Goal: Transaction & Acquisition: Purchase product/service

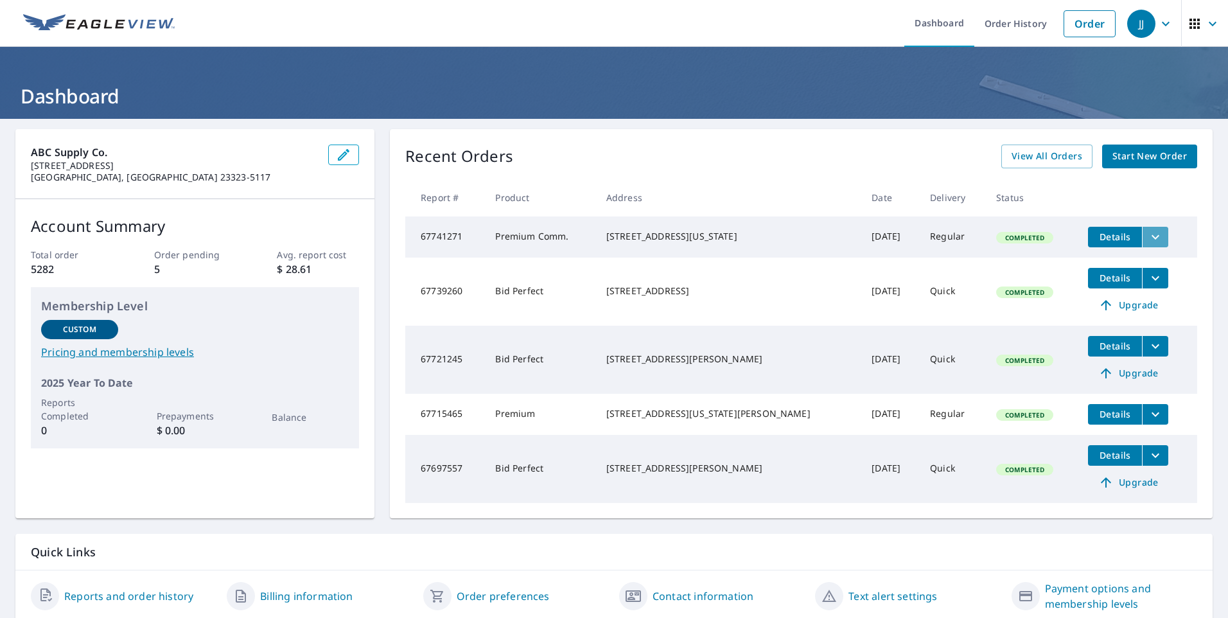
click at [1147, 234] on icon "filesDropdownBtn-67741271" at bounding box center [1154, 236] width 15 height 15
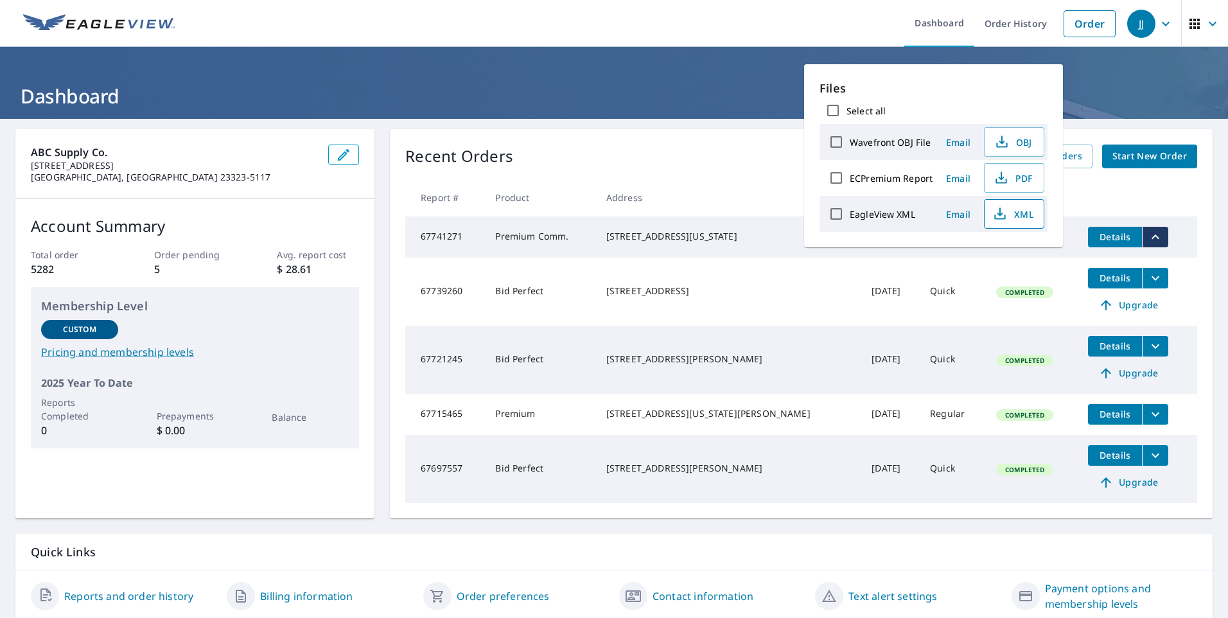
click at [1001, 216] on icon "button" at bounding box center [999, 213] width 15 height 15
click at [693, 148] on div "Recent Orders View All Orders Start New Order" at bounding box center [801, 156] width 792 height 24
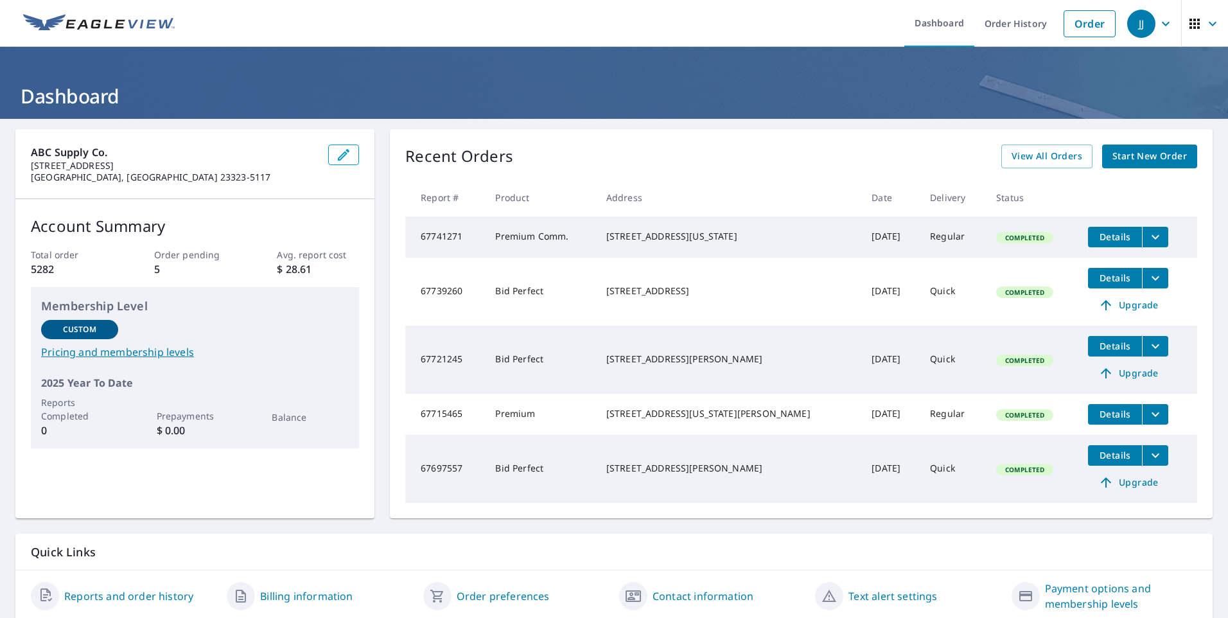
click at [1147, 238] on icon "filesDropdownBtn-67741271" at bounding box center [1154, 236] width 15 height 15
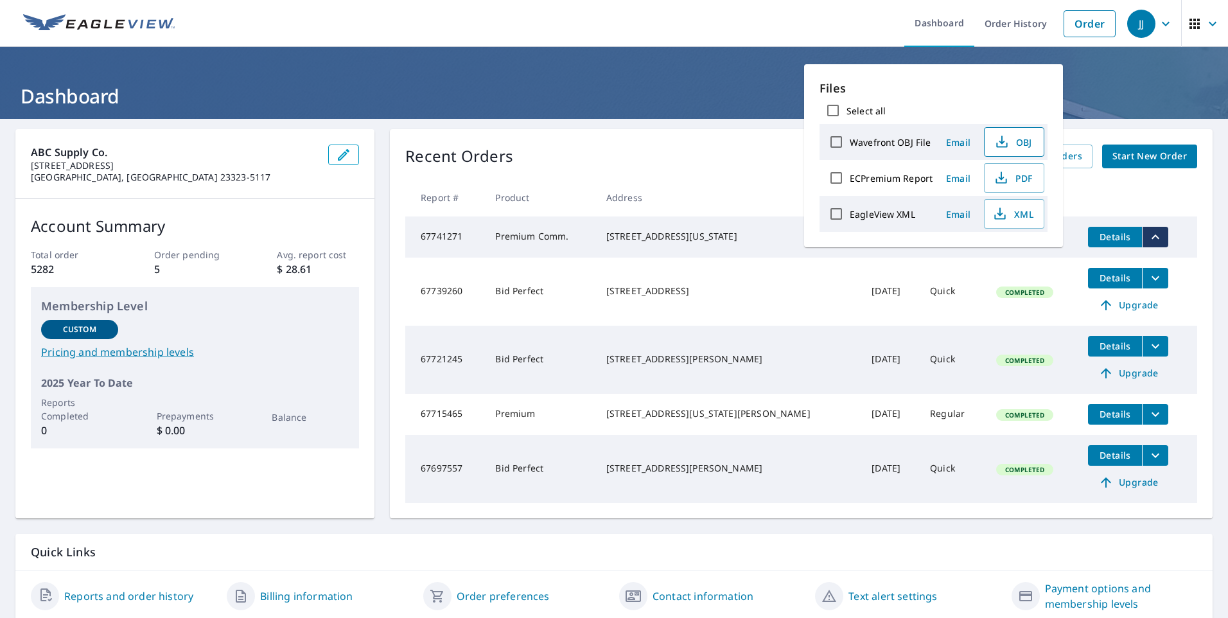
click at [1014, 147] on span "OBJ" at bounding box center [1012, 141] width 41 height 15
click at [1006, 186] on button "PDF" at bounding box center [1014, 178] width 60 height 30
click at [763, 231] on div "[STREET_ADDRESS][US_STATE]" at bounding box center [728, 236] width 245 height 13
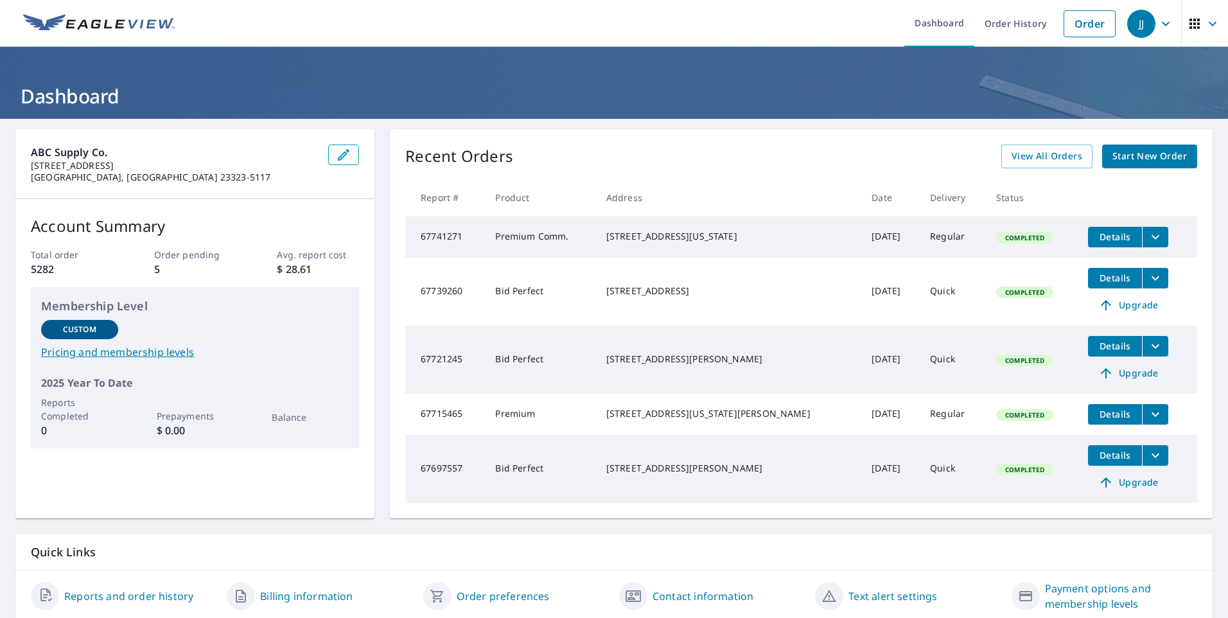
click at [1095, 234] on span "Details" at bounding box center [1114, 237] width 39 height 12
click at [1147, 240] on icon "filesDropdownBtn-67741271" at bounding box center [1154, 236] width 15 height 15
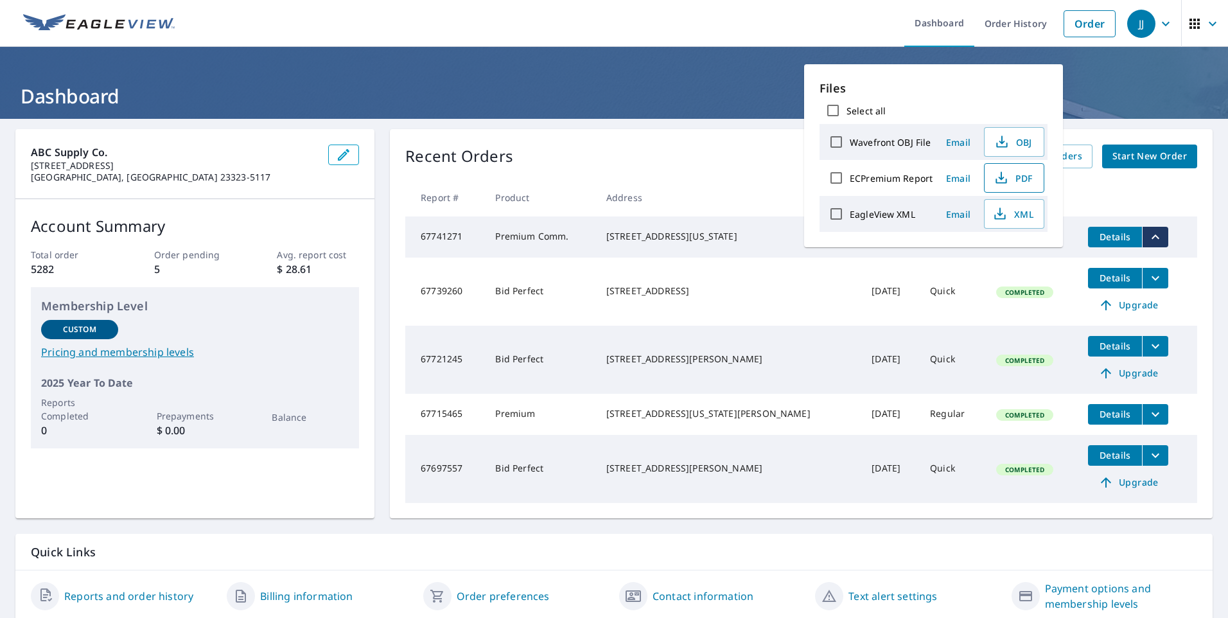
click at [1014, 180] on span "PDF" at bounding box center [1012, 177] width 41 height 15
click at [1158, 21] on icon "button" at bounding box center [1165, 23] width 15 height 15
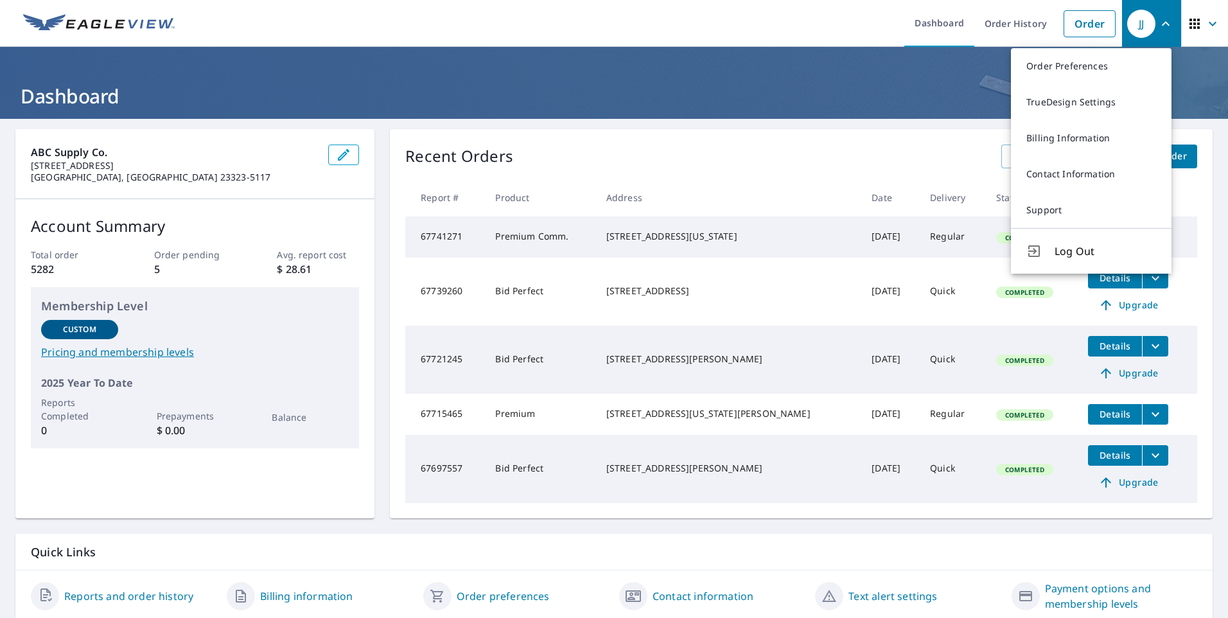
click at [724, 40] on ul "Dashboard Order History Order" at bounding box center [651, 23] width 939 height 47
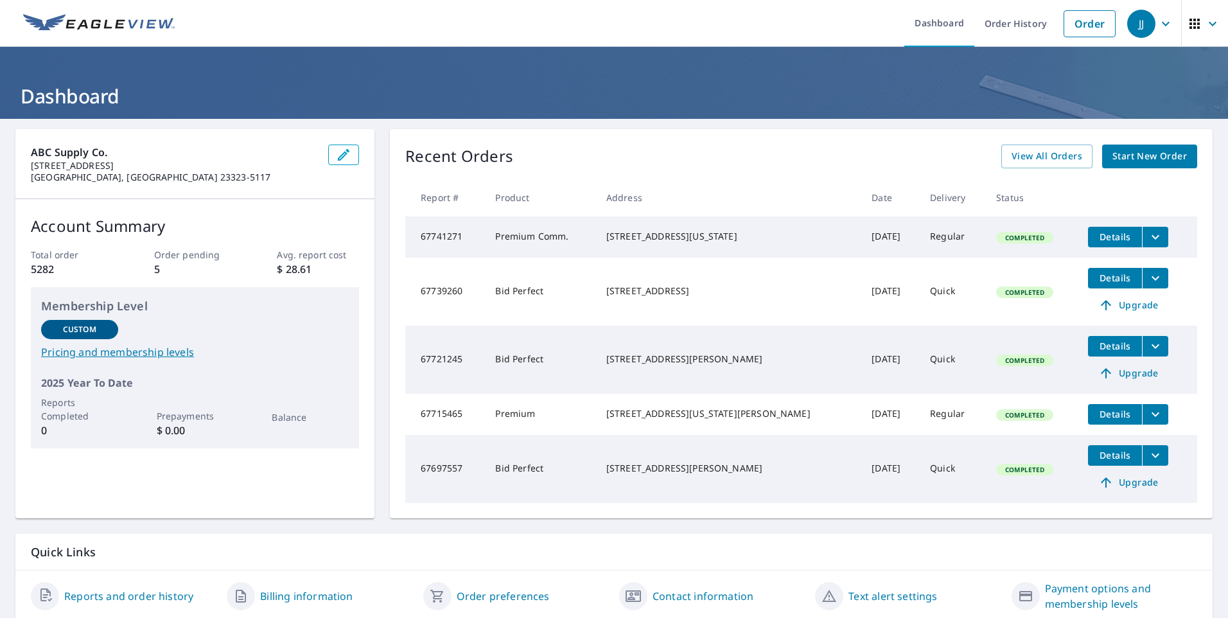
click at [1112, 154] on span "Start New Order" at bounding box center [1149, 156] width 74 height 16
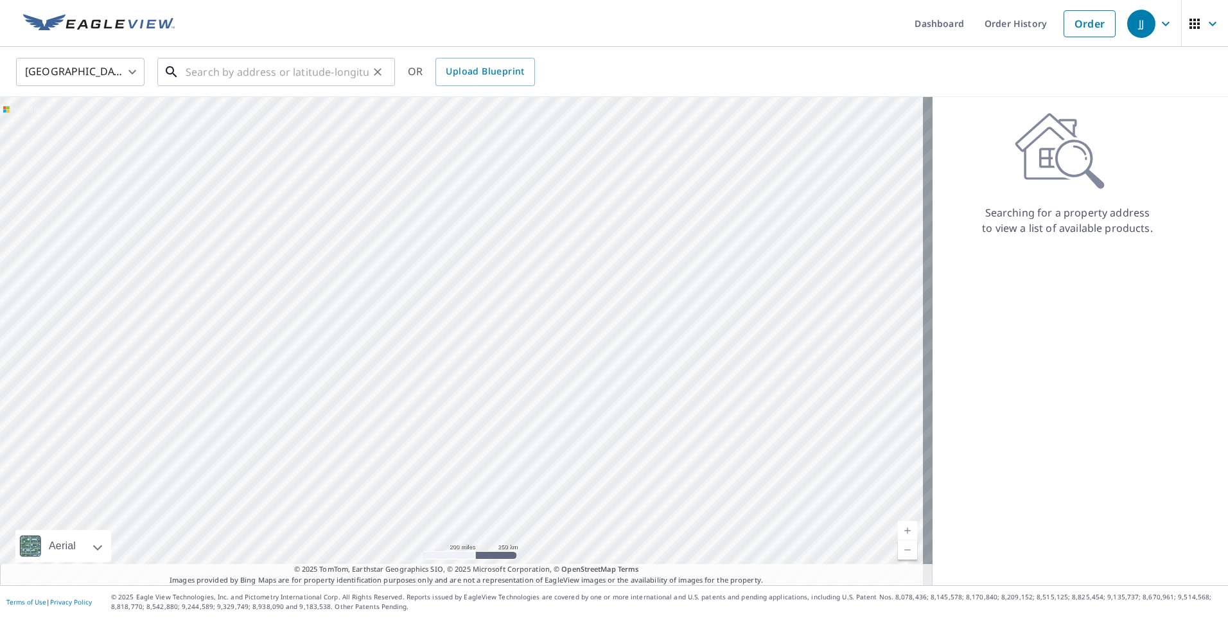
click at [297, 79] on input "text" at bounding box center [277, 72] width 183 height 36
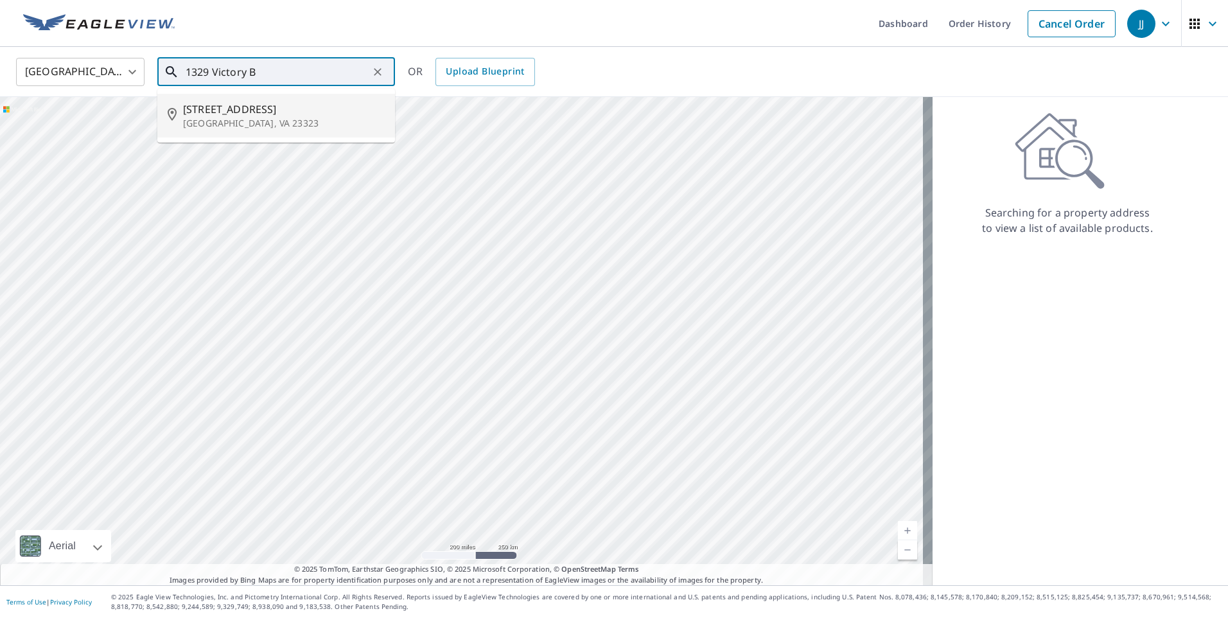
click at [268, 105] on span "[STREET_ADDRESS]" at bounding box center [284, 108] width 202 height 15
type input "[STREET_ADDRESS]"
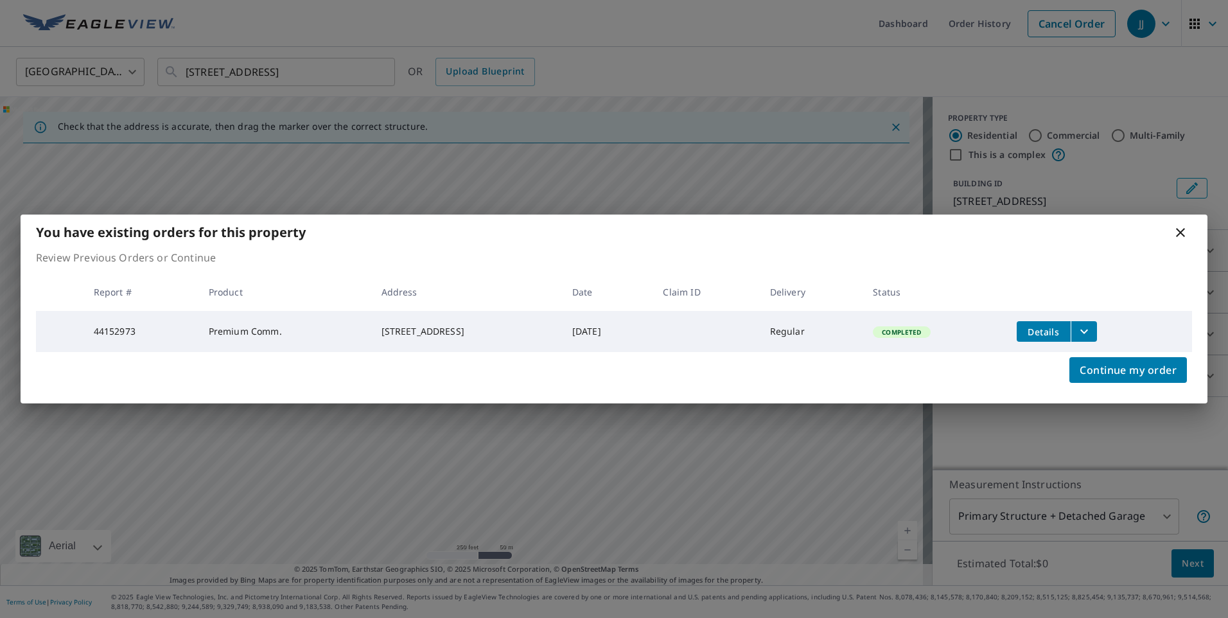
click at [1178, 237] on icon at bounding box center [1179, 232] width 15 height 15
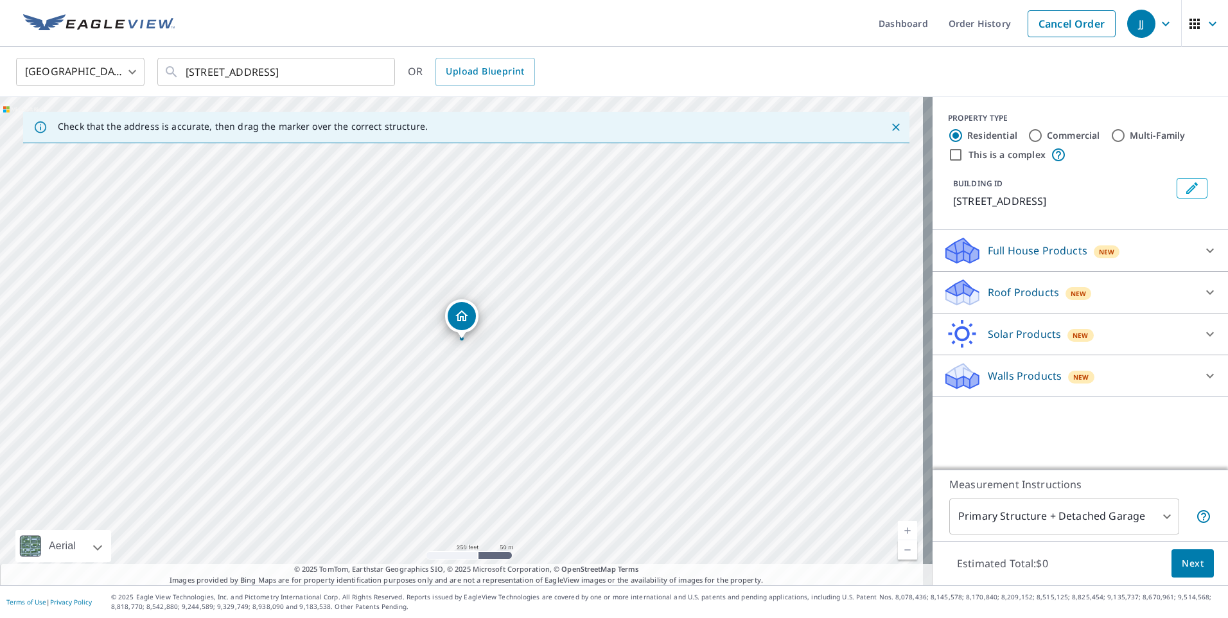
click at [1045, 293] on p "Roof Products" at bounding box center [1023, 291] width 71 height 15
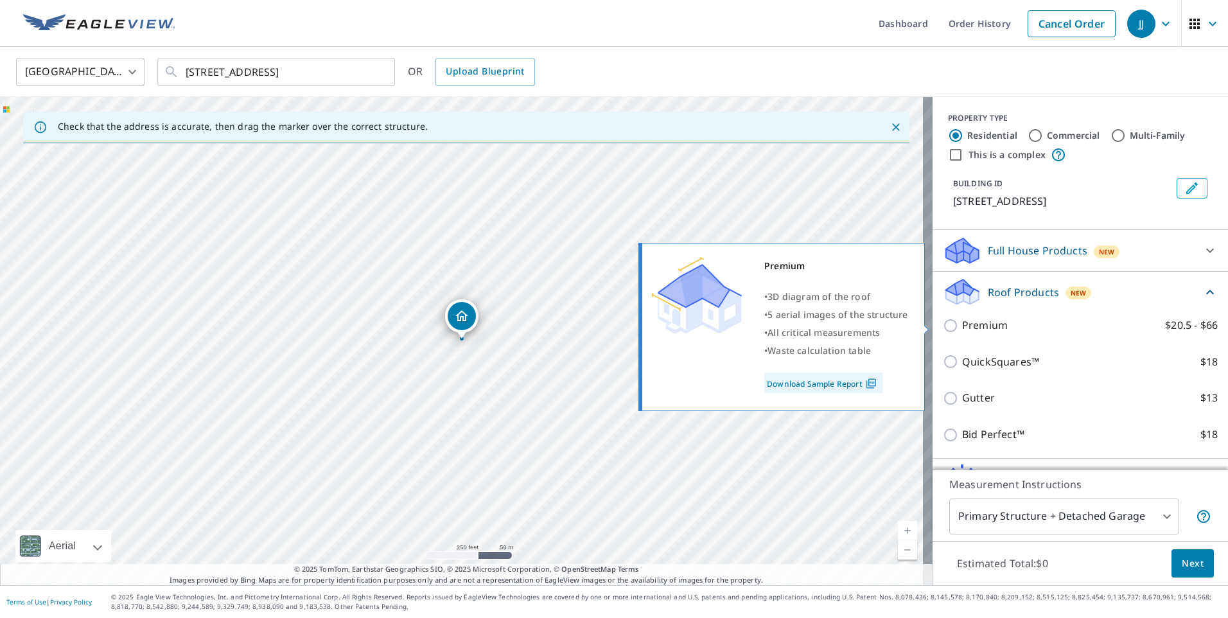
click at [943, 333] on input "Premium $20.5 - $66" at bounding box center [952, 325] width 19 height 15
checkbox input "true"
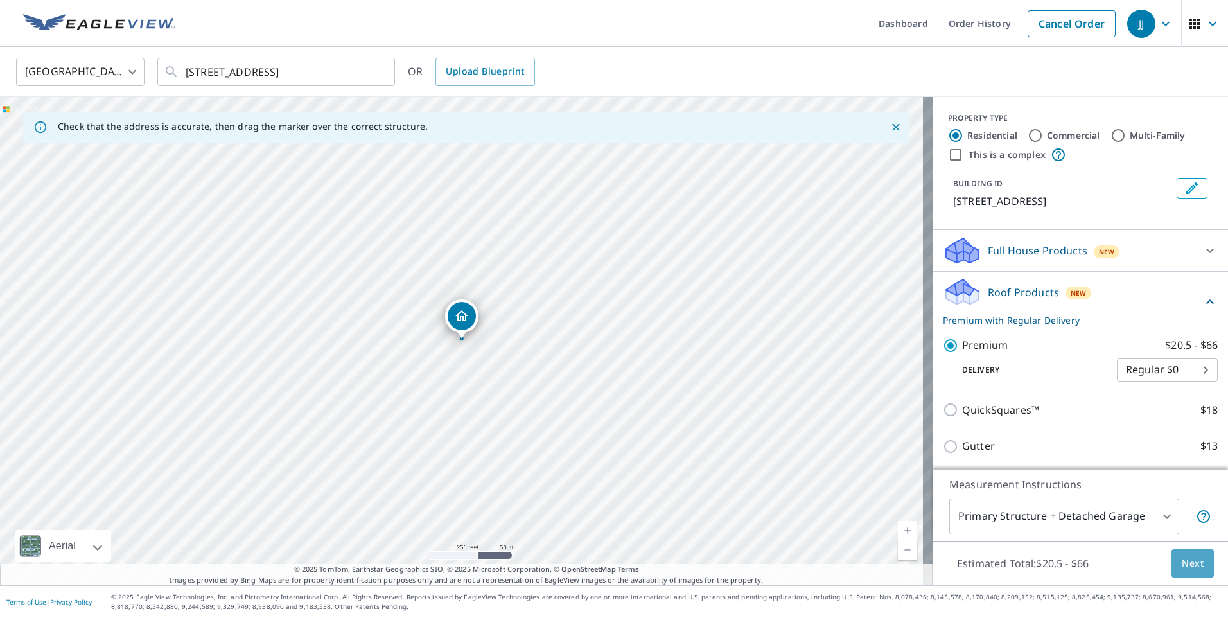
click at [1181, 562] on span "Next" at bounding box center [1192, 563] width 22 height 16
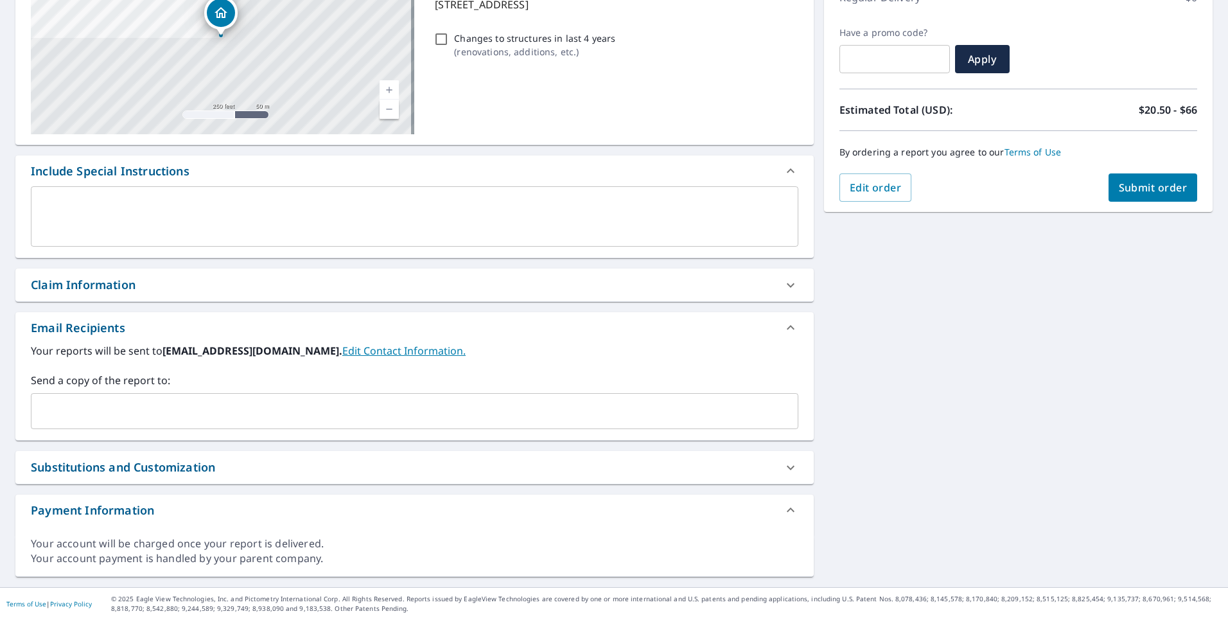
scroll to position [200, 0]
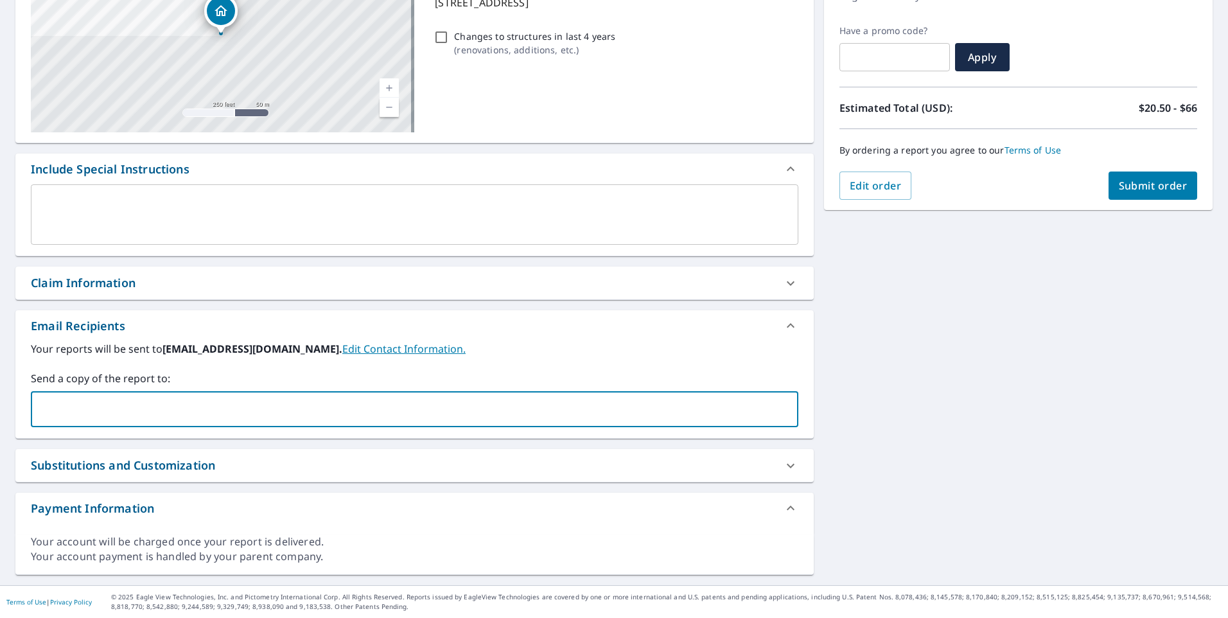
click at [103, 401] on input "text" at bounding box center [405, 409] width 736 height 24
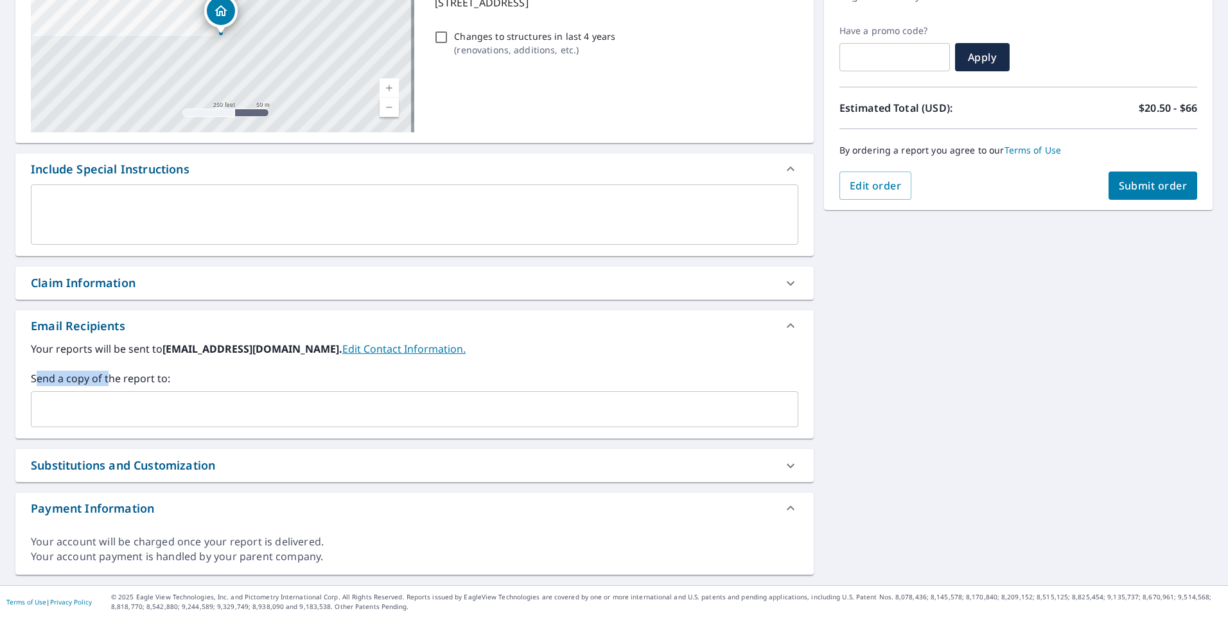
drag, startPoint x: 36, startPoint y: 379, endPoint x: 109, endPoint y: 386, distance: 72.9
click at [109, 386] on div "Send a copy of the report to: ​" at bounding box center [414, 398] width 767 height 57
click at [113, 386] on div "Send a copy of the report to: ​" at bounding box center [414, 398] width 767 height 57
click at [93, 410] on input "text" at bounding box center [405, 409] width 736 height 24
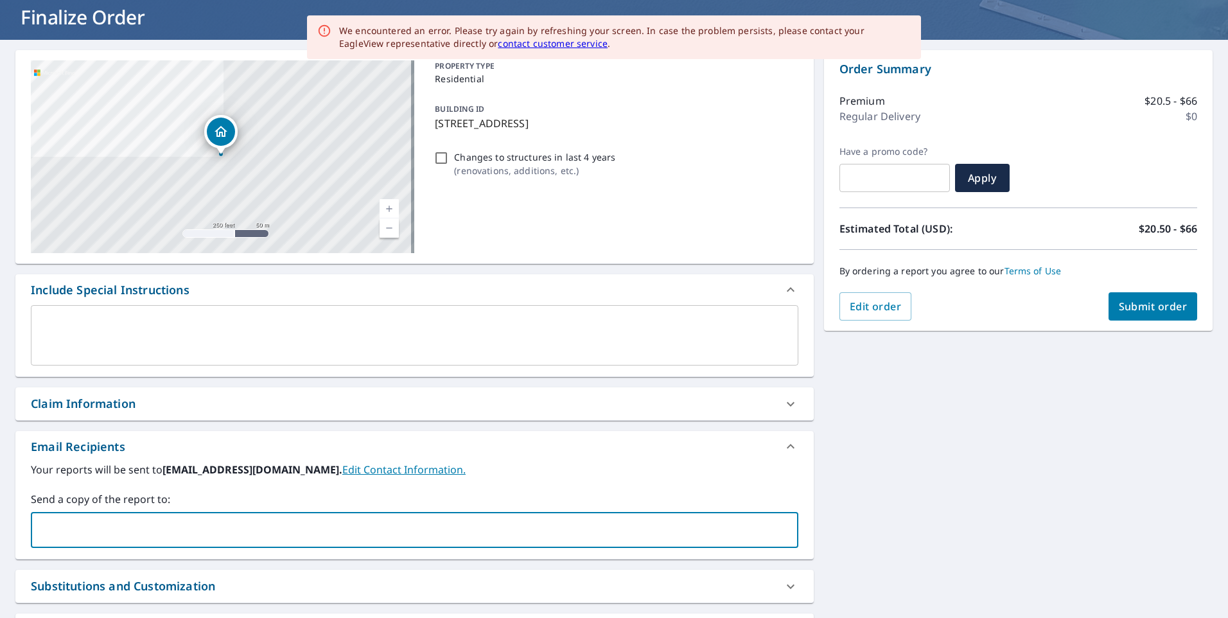
scroll to position [0, 0]
